Goal: Task Accomplishment & Management: Manage account settings

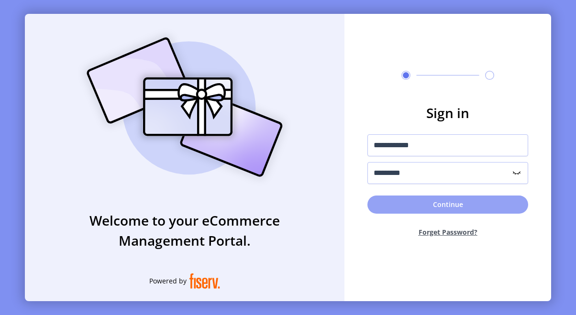
click at [448, 207] on button "Continue" at bounding box center [447, 205] width 161 height 18
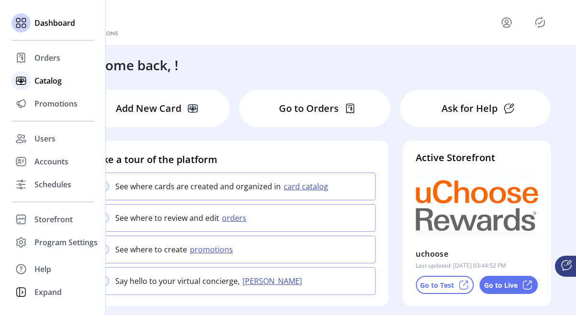
click at [50, 81] on span "Catalog" at bounding box center [47, 80] width 27 height 11
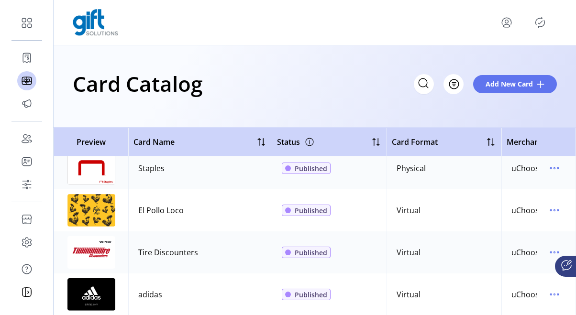
scroll to position [249, 0]
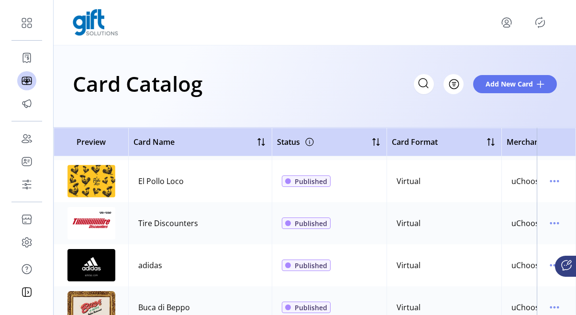
click at [248, 144] on div "Card Name" at bounding box center [199, 142] width 133 height 12
click at [258, 143] on div at bounding box center [260, 141] width 11 height 11
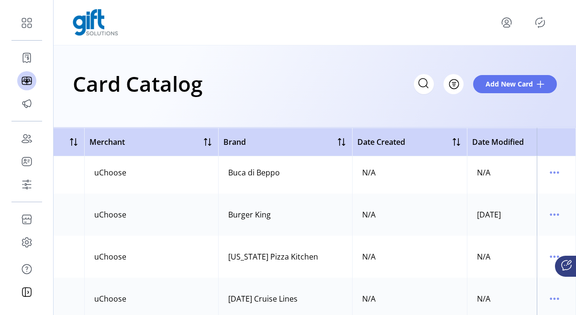
scroll to position [1268, 467]
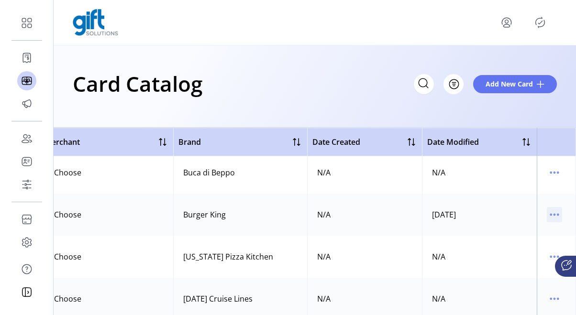
click at [547, 213] on icon "menu" at bounding box center [554, 214] width 15 height 15
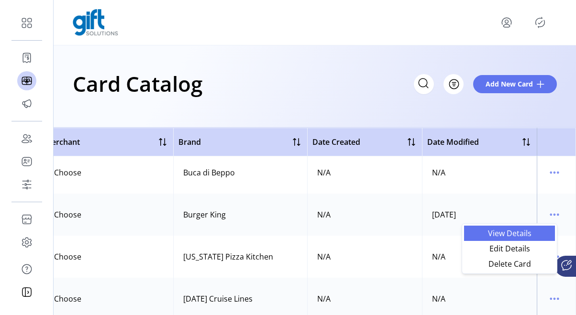
click at [523, 234] on span "View Details" at bounding box center [509, 234] width 79 height 8
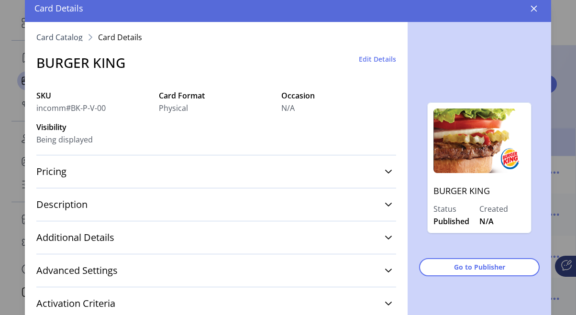
drag, startPoint x: 105, startPoint y: 106, endPoint x: 36, endPoint y: 108, distance: 68.9
click at [36, 108] on span "incomm#BK-P-V-00" at bounding box center [70, 107] width 69 height 11
copy span "incomm#BK-P-V-00"
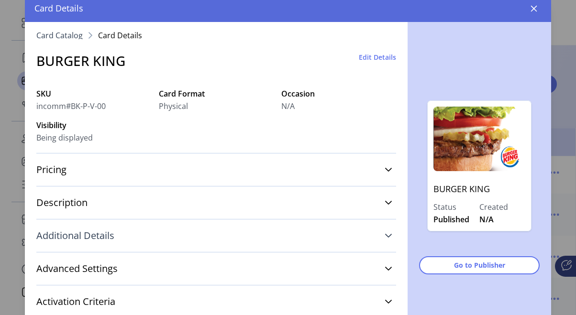
click at [385, 234] on icon at bounding box center [389, 236] width 8 height 8
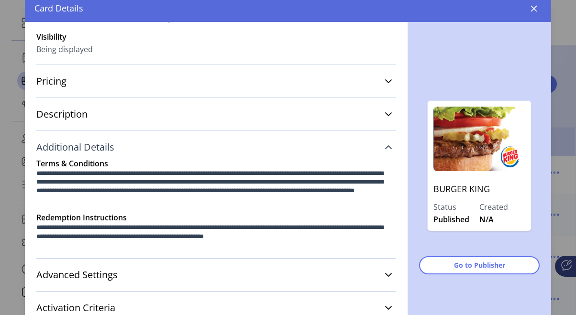
scroll to position [27, 0]
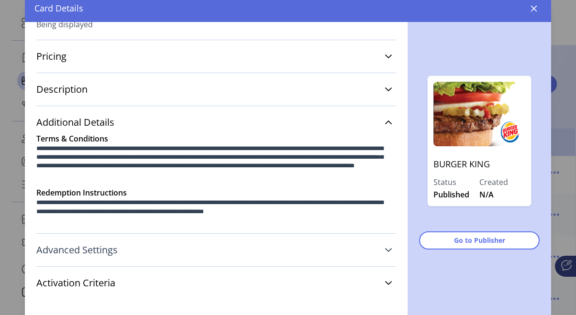
click at [385, 248] on icon at bounding box center [389, 250] width 8 height 8
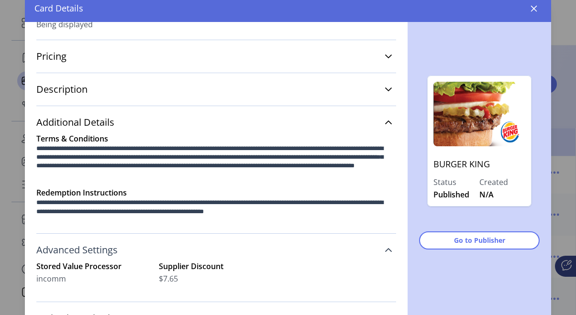
scroll to position [124, 0]
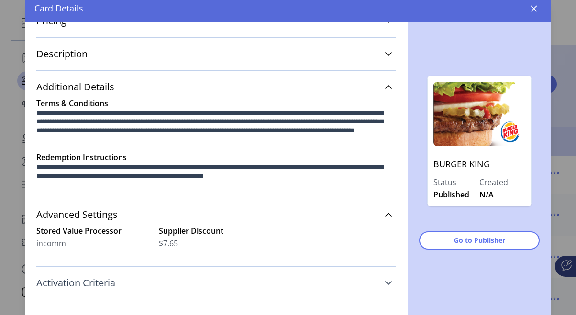
click at [385, 279] on icon at bounding box center [389, 283] width 8 height 8
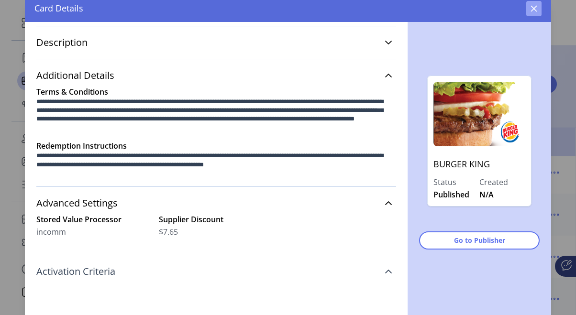
click at [533, 9] on icon "button" at bounding box center [534, 9] width 8 height 8
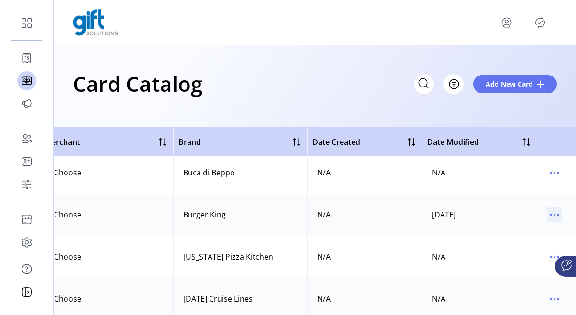
click at [547, 212] on icon "menu" at bounding box center [554, 214] width 15 height 15
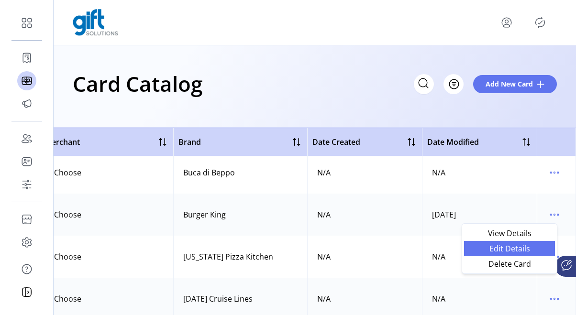
click at [512, 248] on span "Edit Details" at bounding box center [509, 249] width 79 height 8
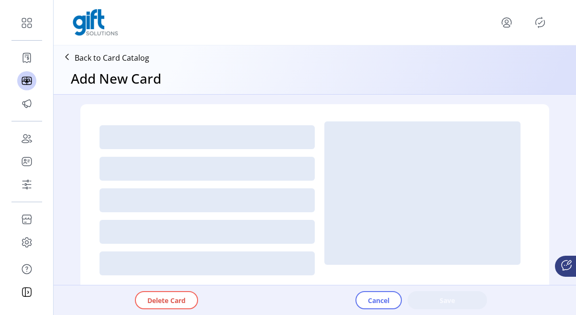
type textarea "*********"
type input "****"
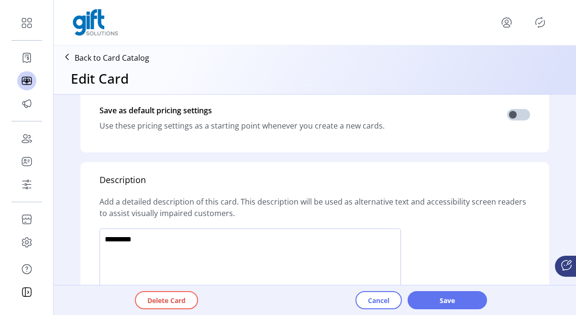
scroll to position [651, 0]
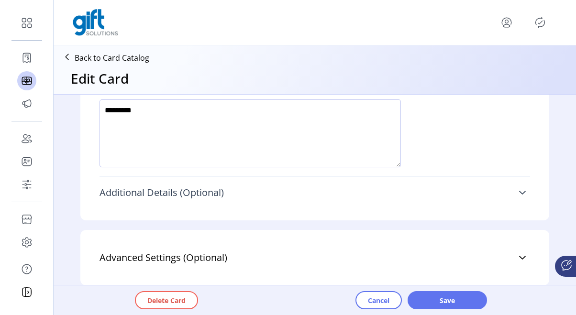
click at [519, 193] on icon at bounding box center [523, 193] width 8 height 8
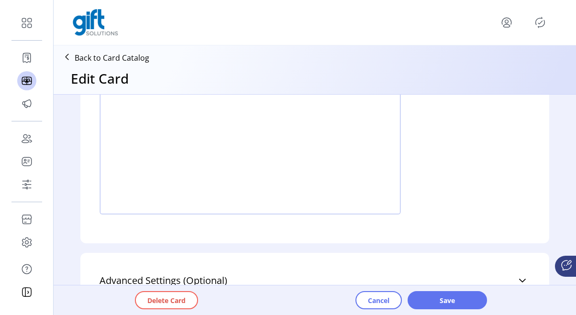
scroll to position [1053, 0]
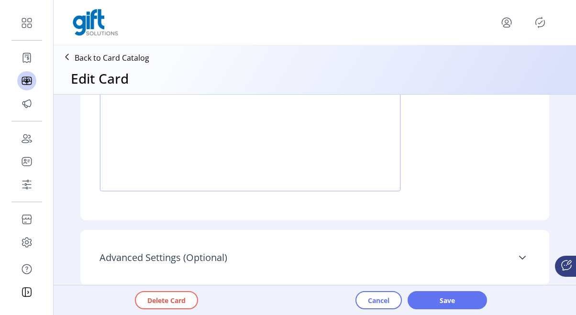
click at [526, 260] on link "Advanced Settings (Optional)" at bounding box center [315, 257] width 431 height 21
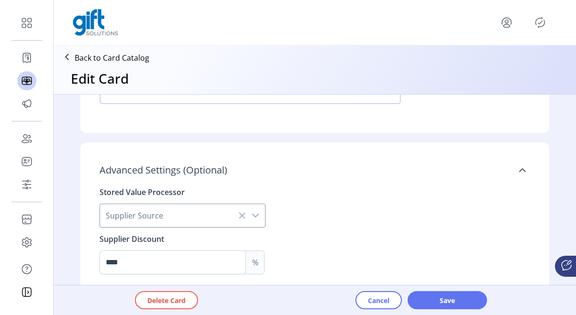
scroll to position [1158, 0]
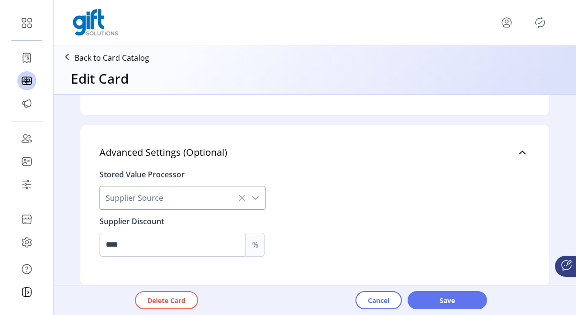
click at [253, 196] on icon "dropdown trigger" at bounding box center [256, 198] width 8 height 8
click at [253, 197] on icon "dropdown trigger" at bounding box center [256, 198] width 8 height 8
click at [310, 202] on div "Stored Value Processor Supplier Source Supplier Discount **** %" at bounding box center [315, 210] width 431 height 94
click at [254, 198] on icon "dropdown trigger" at bounding box center [256, 198] width 8 height 8
click at [368, 296] on span "Cancel" at bounding box center [379, 301] width 22 height 10
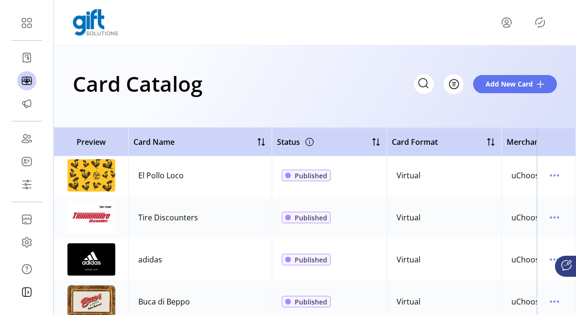
scroll to position [254, 4]
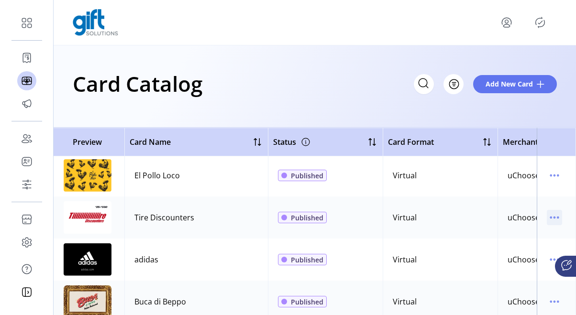
click at [547, 220] on icon "menu" at bounding box center [554, 217] width 15 height 15
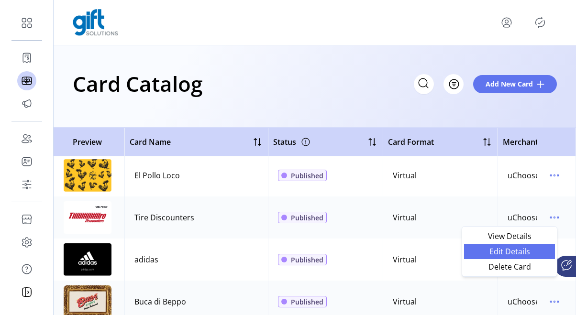
click at [492, 255] on span "Edit Details" at bounding box center [509, 252] width 79 height 8
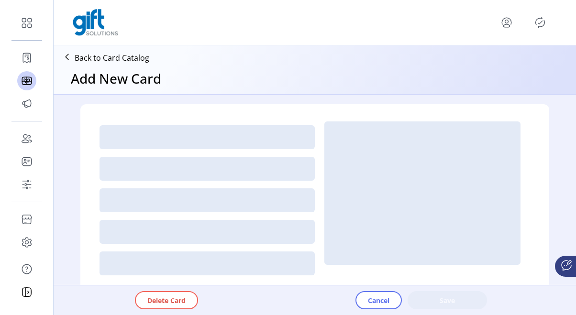
type textarea "*********"
type input "****"
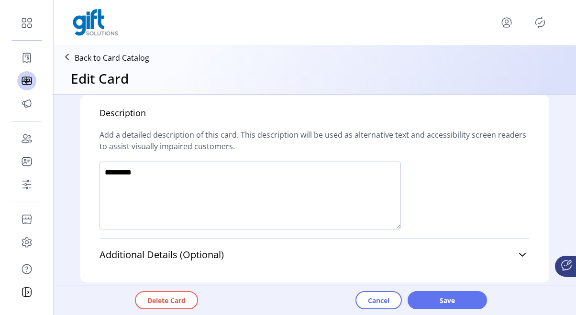
scroll to position [810, 0]
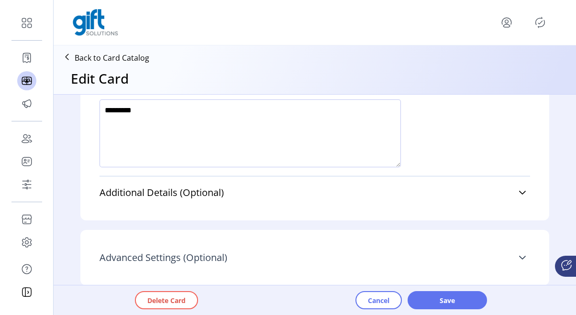
click at [519, 255] on icon at bounding box center [523, 258] width 8 height 8
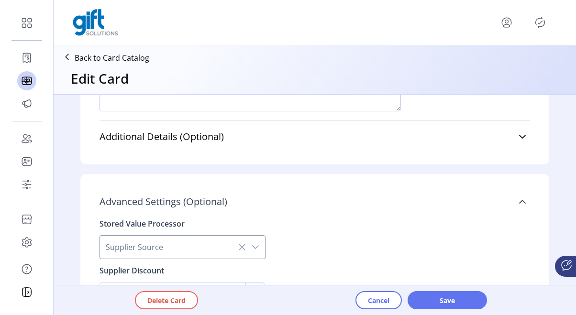
scroll to position [916, 0]
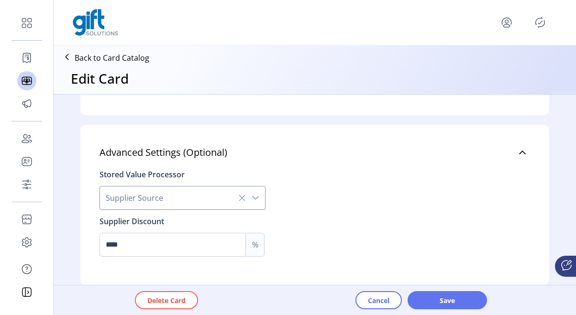
click at [253, 198] on icon "dropdown trigger" at bounding box center [256, 198] width 8 height 8
click at [241, 197] on icon at bounding box center [242, 198] width 8 height 8
click at [239, 198] on icon at bounding box center [242, 198] width 8 height 8
click at [253, 198] on icon "dropdown trigger" at bounding box center [256, 198] width 8 height 8
click at [365, 301] on button "Cancel" at bounding box center [378, 300] width 46 height 18
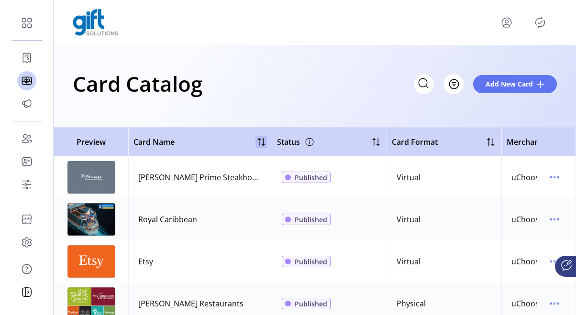
click at [259, 141] on div at bounding box center [260, 141] width 11 height 11
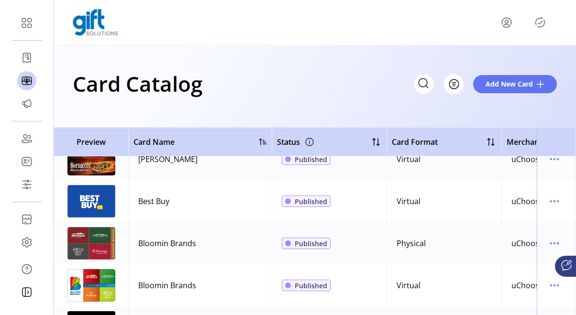
scroll to position [908, 0]
